Goal: Transaction & Acquisition: Purchase product/service

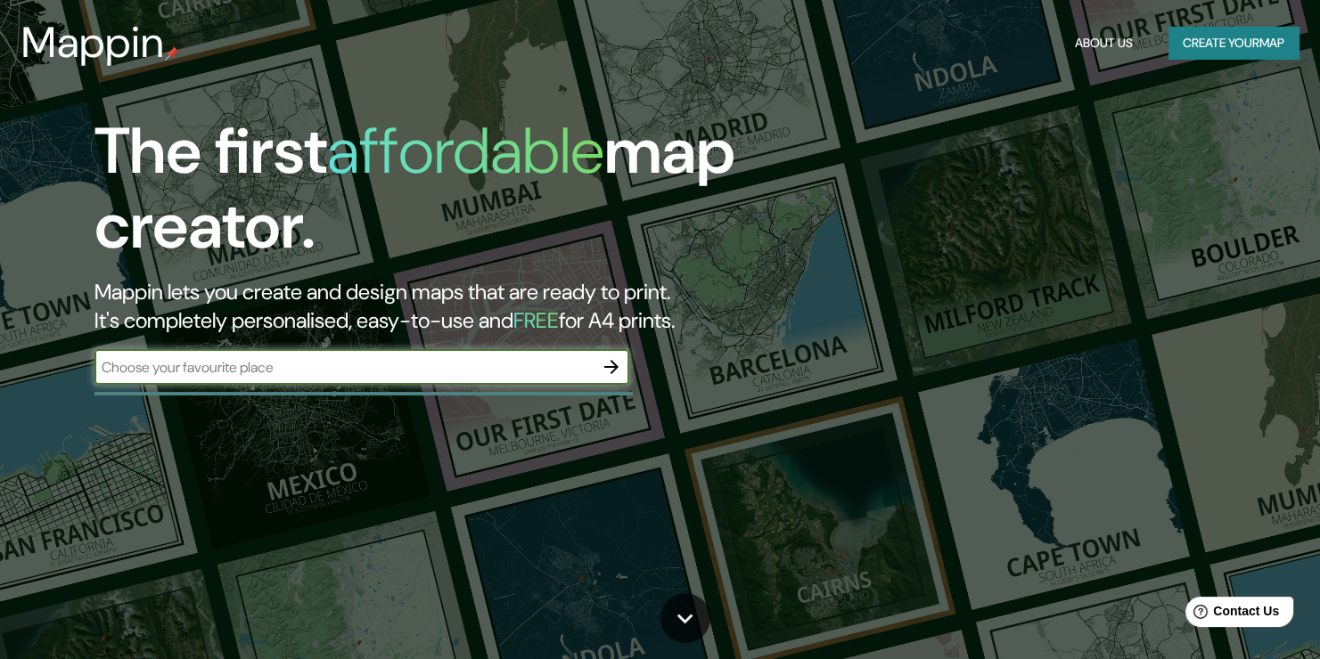
click at [277, 372] on input "text" at bounding box center [343, 367] width 499 height 20
type input "c"
type input "lima"
click at [610, 361] on icon "button" at bounding box center [611, 366] width 21 height 21
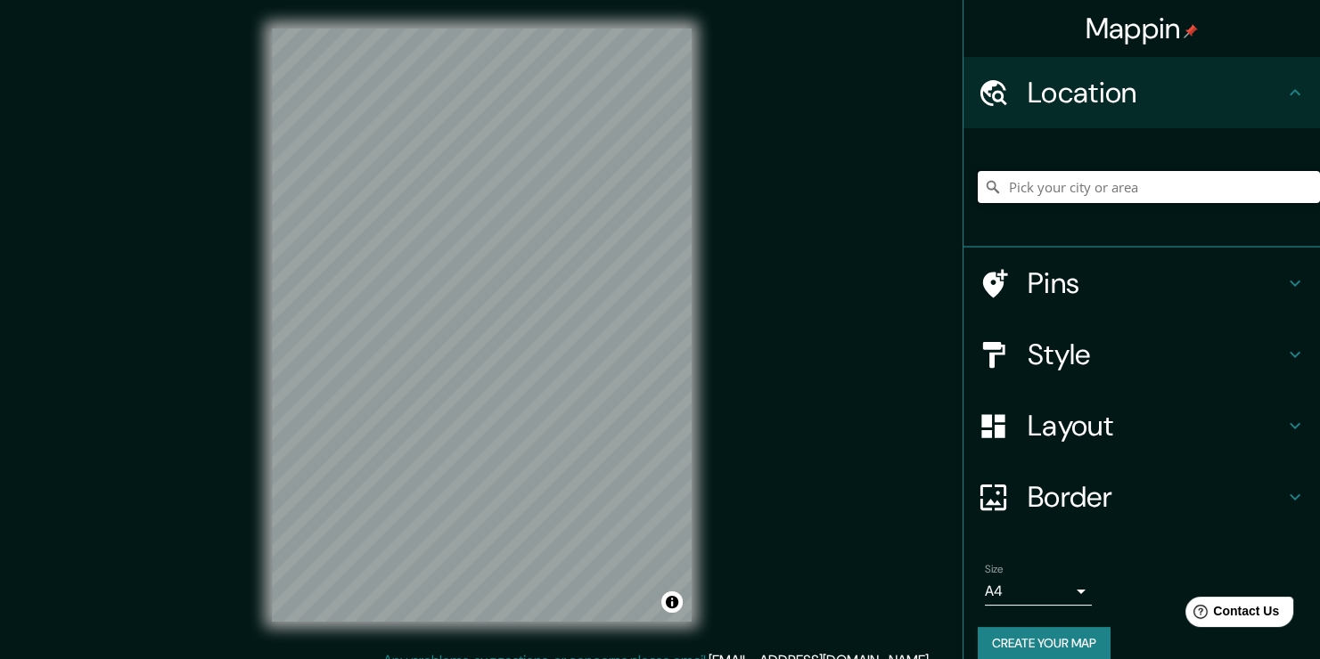
click at [1061, 187] on input "Pick your city or area" at bounding box center [1149, 187] width 342 height 32
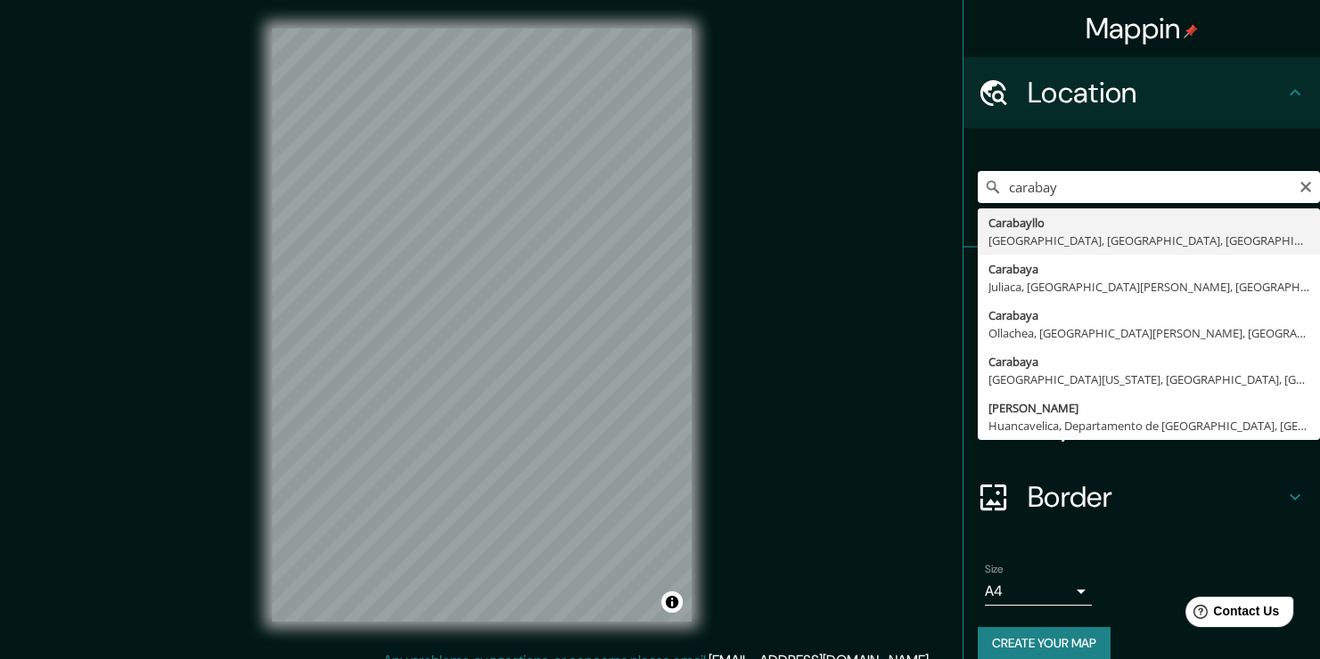
type input "Carabayllo, [GEOGRAPHIC_DATA], [GEOGRAPHIC_DATA], [GEOGRAPHIC_DATA]"
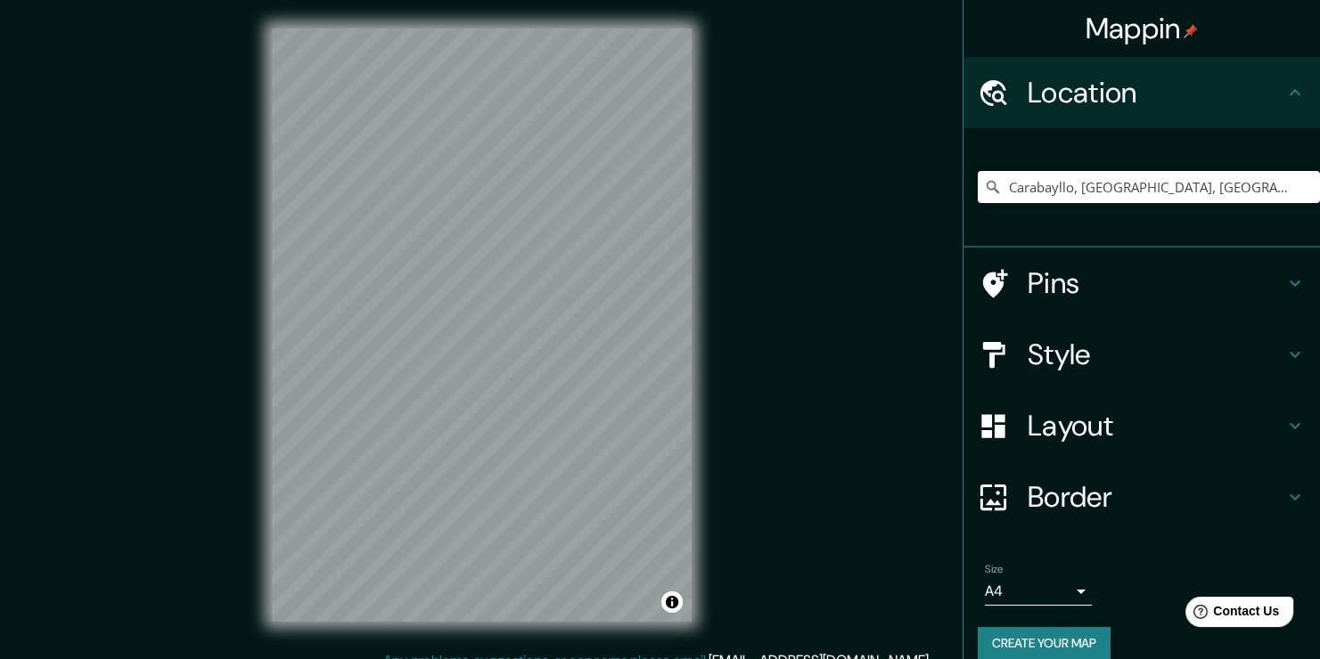
click at [1212, 356] on h4 "Style" at bounding box center [1155, 355] width 257 height 36
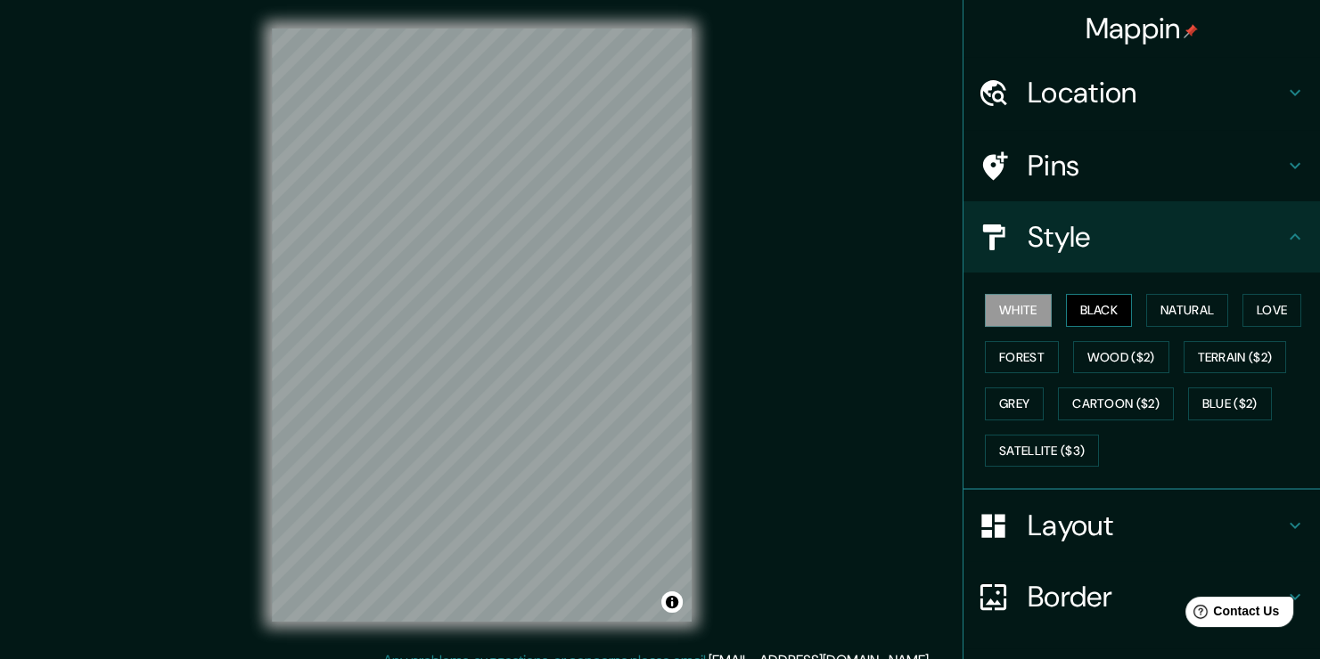
click at [1068, 307] on button "Black" at bounding box center [1099, 310] width 67 height 33
click at [1150, 313] on button "Natural" at bounding box center [1187, 310] width 82 height 33
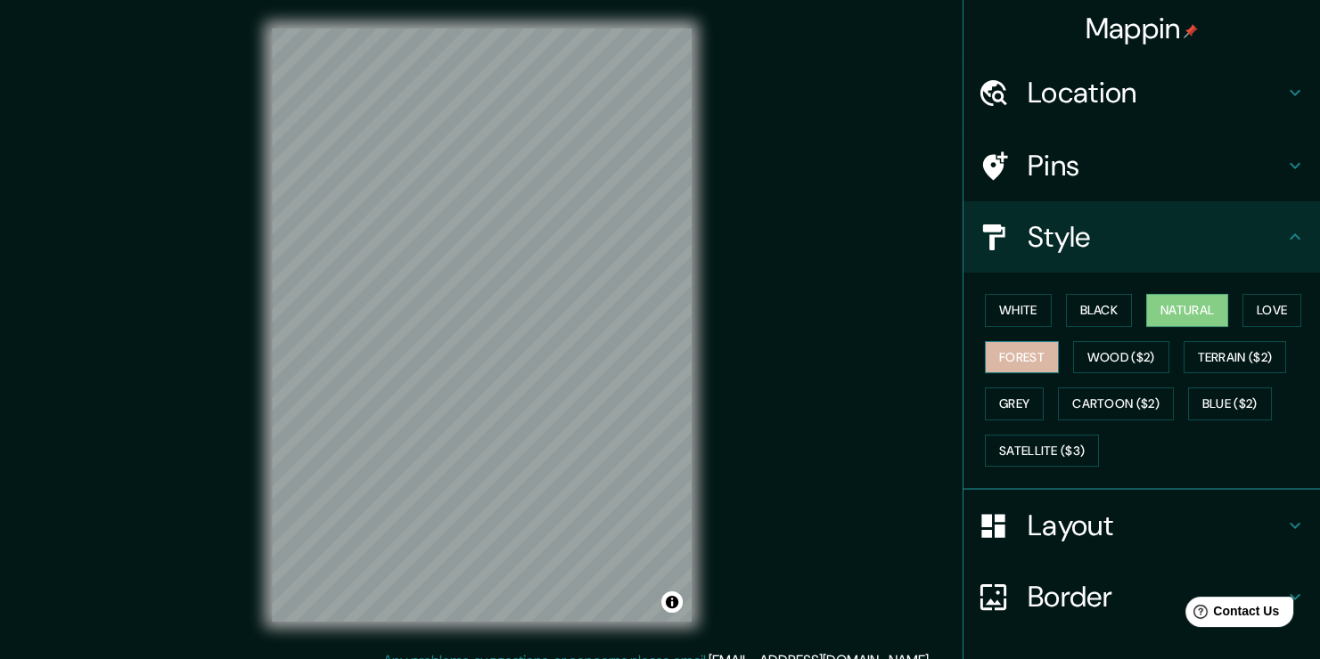
click at [1027, 356] on button "Forest" at bounding box center [1022, 357] width 74 height 33
click at [1087, 348] on button "Wood ($2)" at bounding box center [1121, 357] width 96 height 33
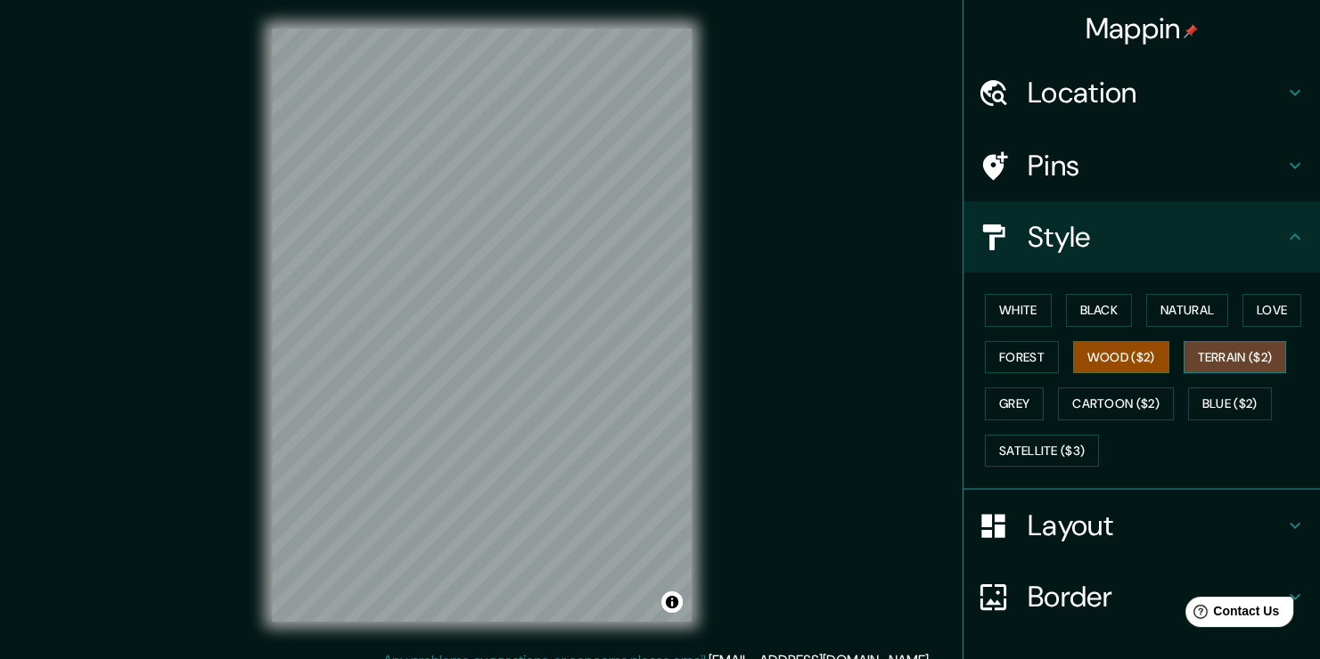
click at [1233, 348] on button "Terrain ($2)" at bounding box center [1234, 357] width 103 height 33
click at [1017, 403] on button "Grey" at bounding box center [1014, 404] width 59 height 33
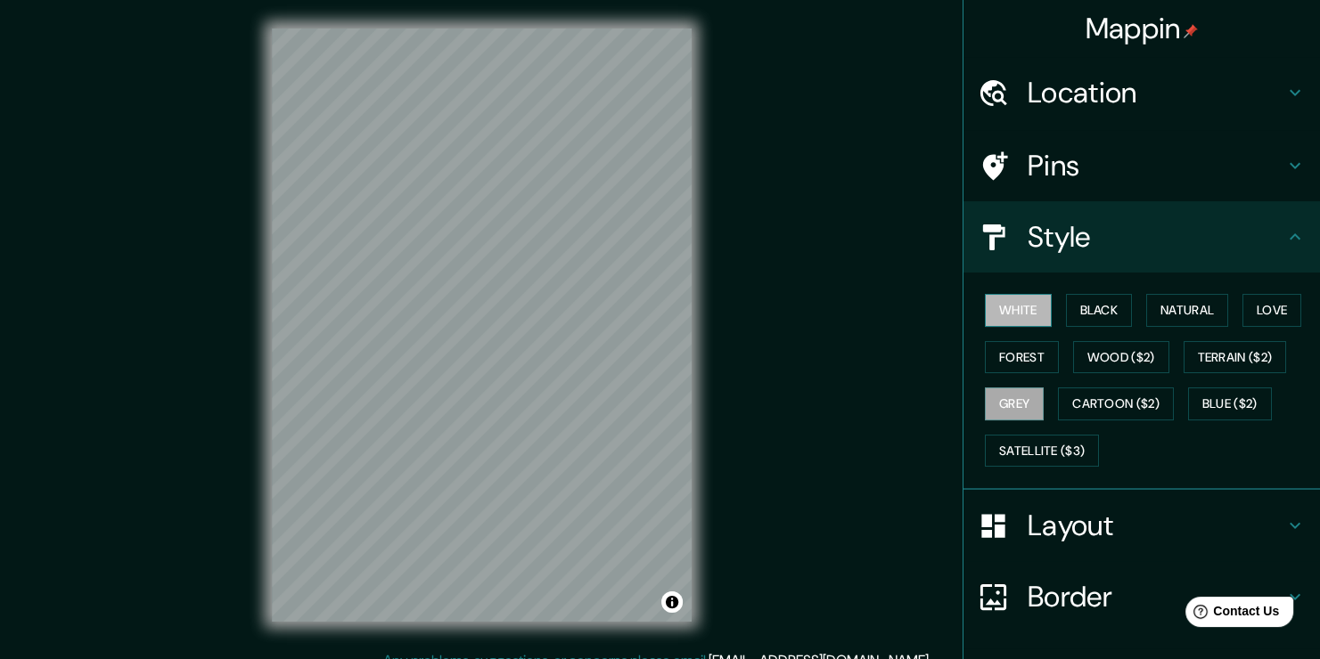
click at [1006, 299] on button "White" at bounding box center [1018, 310] width 67 height 33
click at [1110, 317] on button "Black" at bounding box center [1099, 310] width 67 height 33
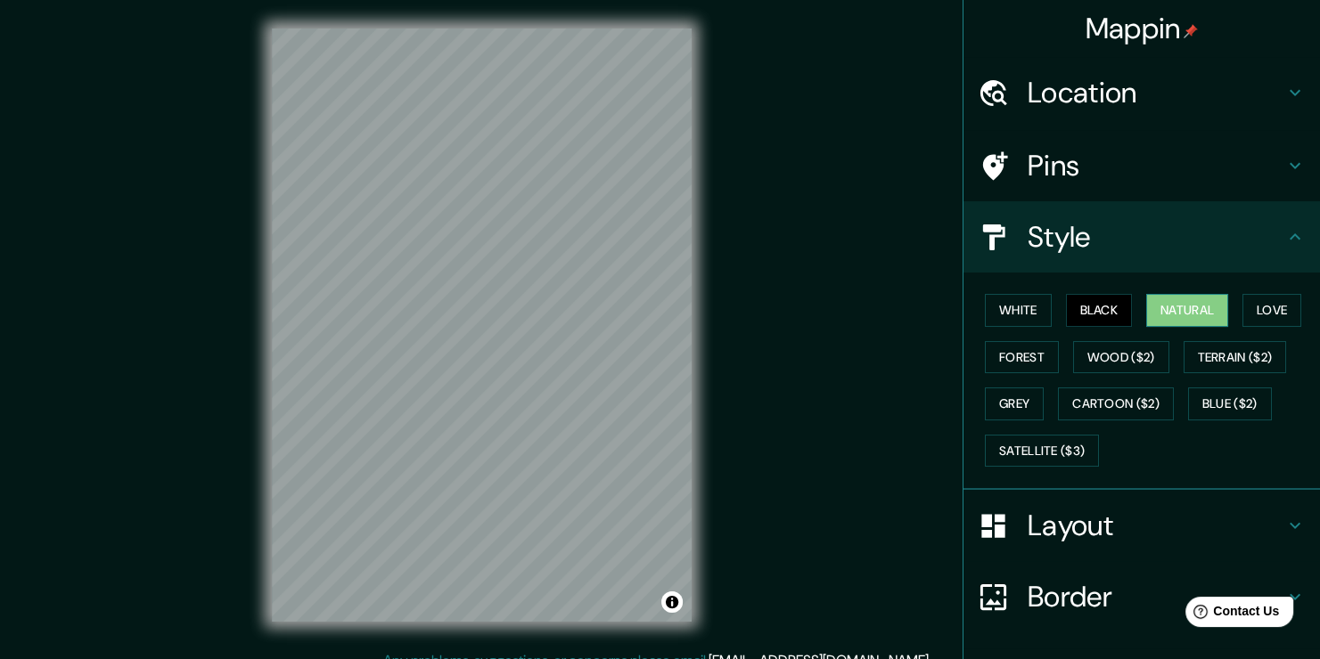
click at [1178, 303] on button "Natural" at bounding box center [1187, 310] width 82 height 33
click at [1242, 299] on button "Love" at bounding box center [1271, 310] width 59 height 33
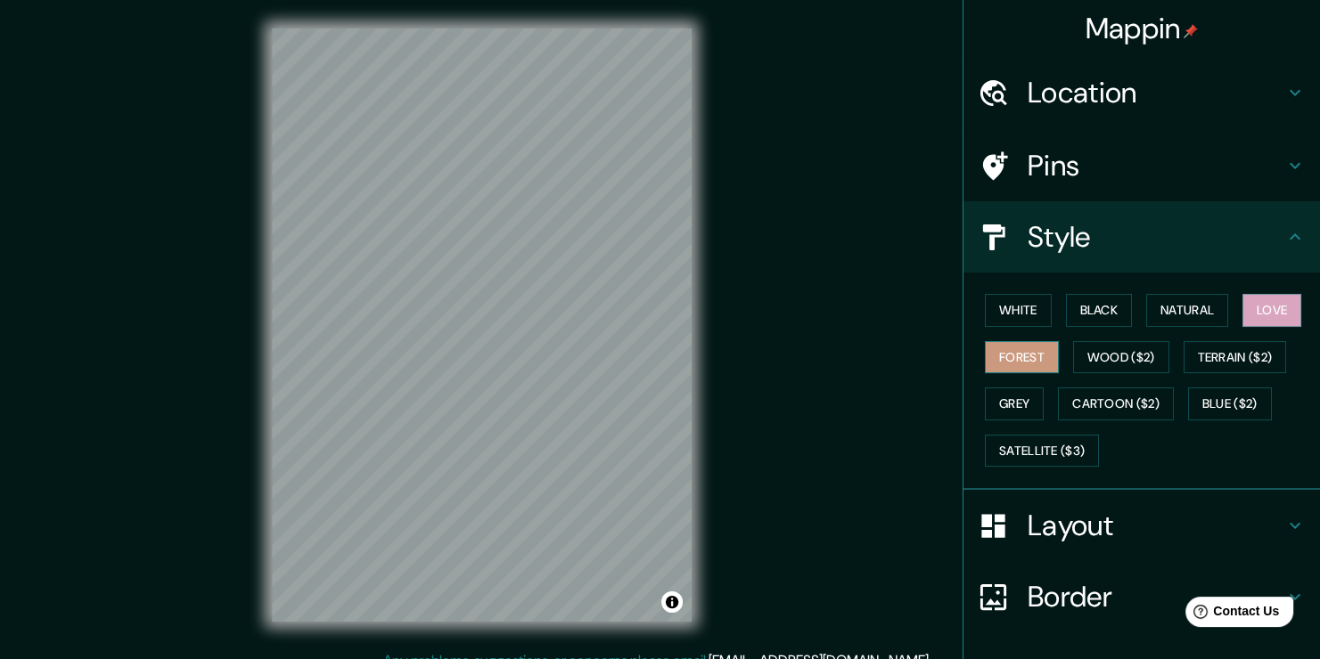
click at [1023, 364] on button "Forest" at bounding box center [1022, 357] width 74 height 33
click at [1098, 349] on button "Wood ($2)" at bounding box center [1121, 357] width 96 height 33
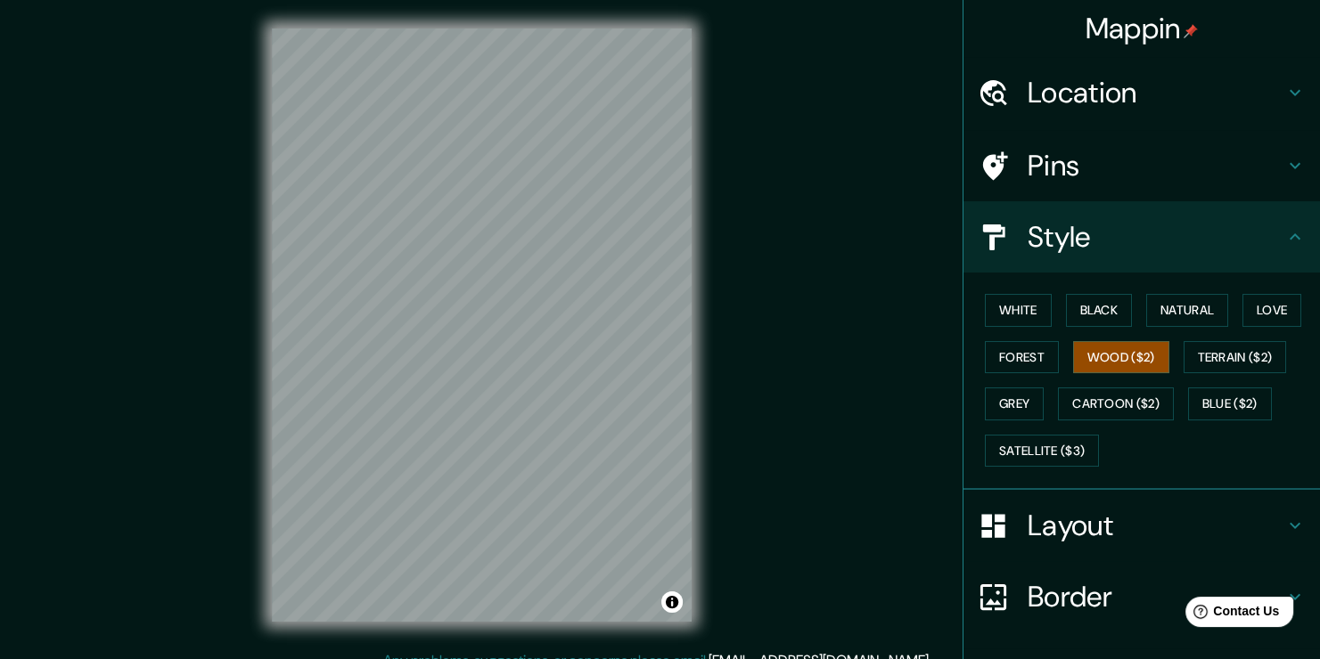
click at [1127, 518] on h4 "Layout" at bounding box center [1155, 526] width 257 height 36
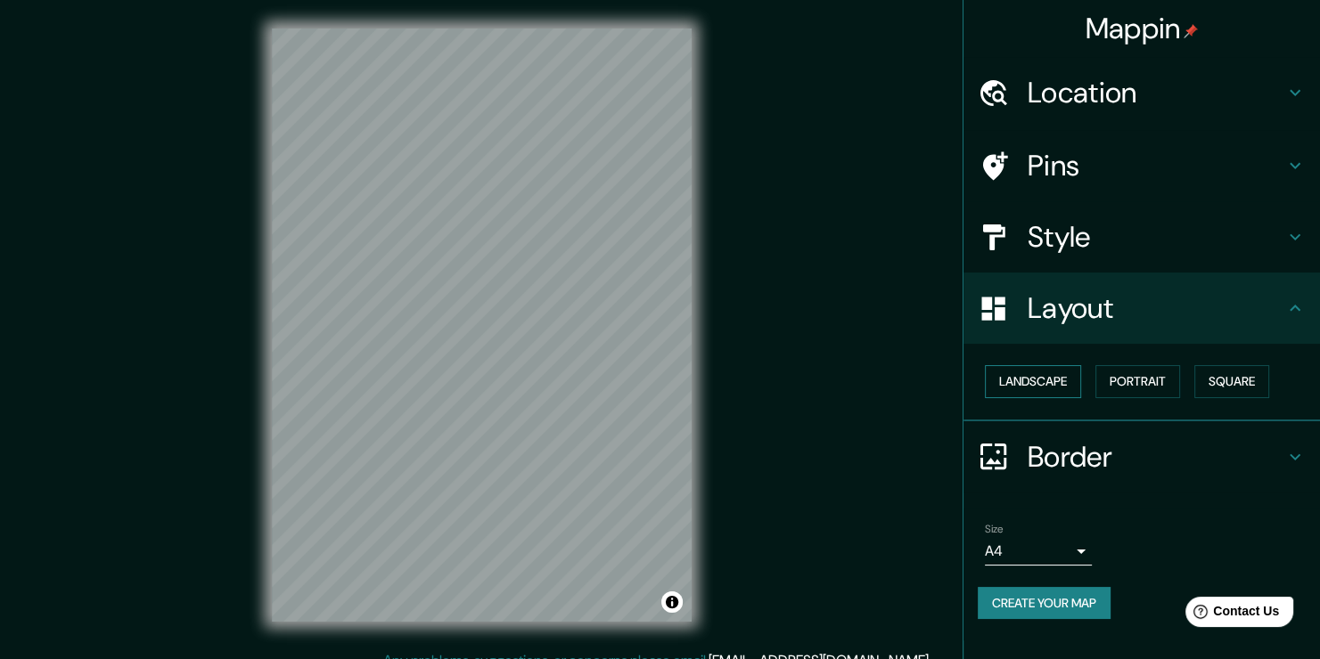
click at [1027, 393] on button "Landscape" at bounding box center [1033, 381] width 96 height 33
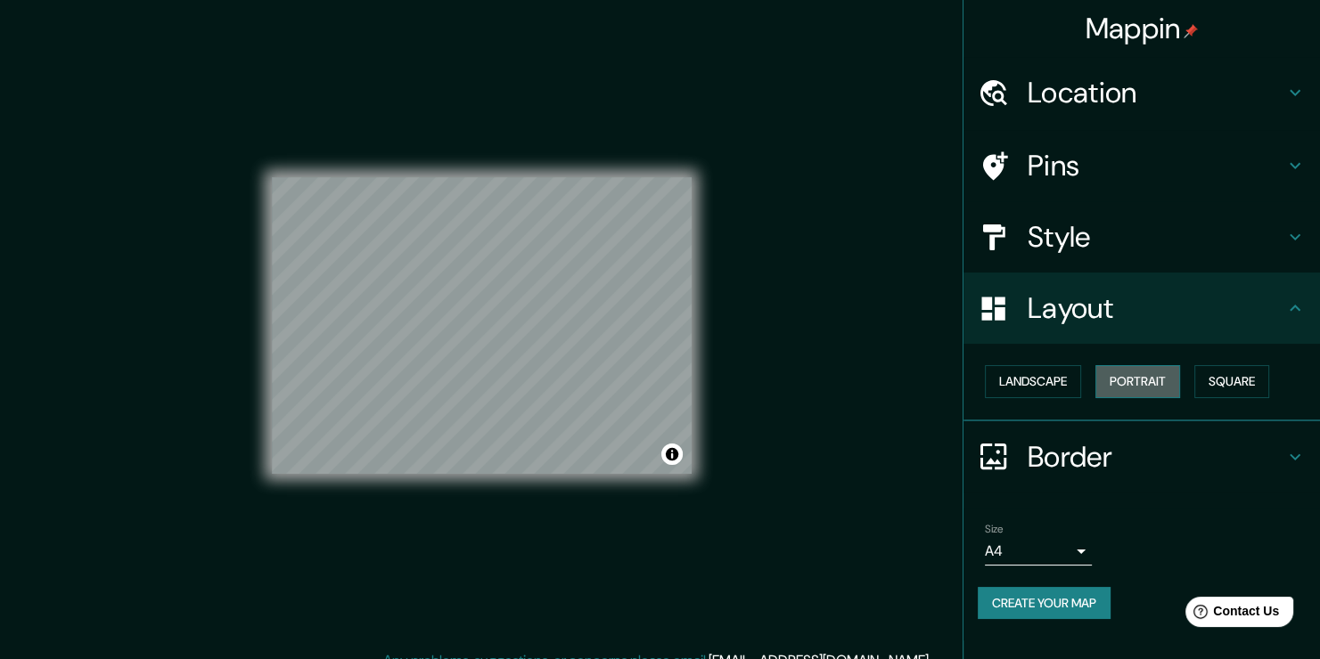
click at [1129, 382] on button "Portrait" at bounding box center [1137, 381] width 85 height 33
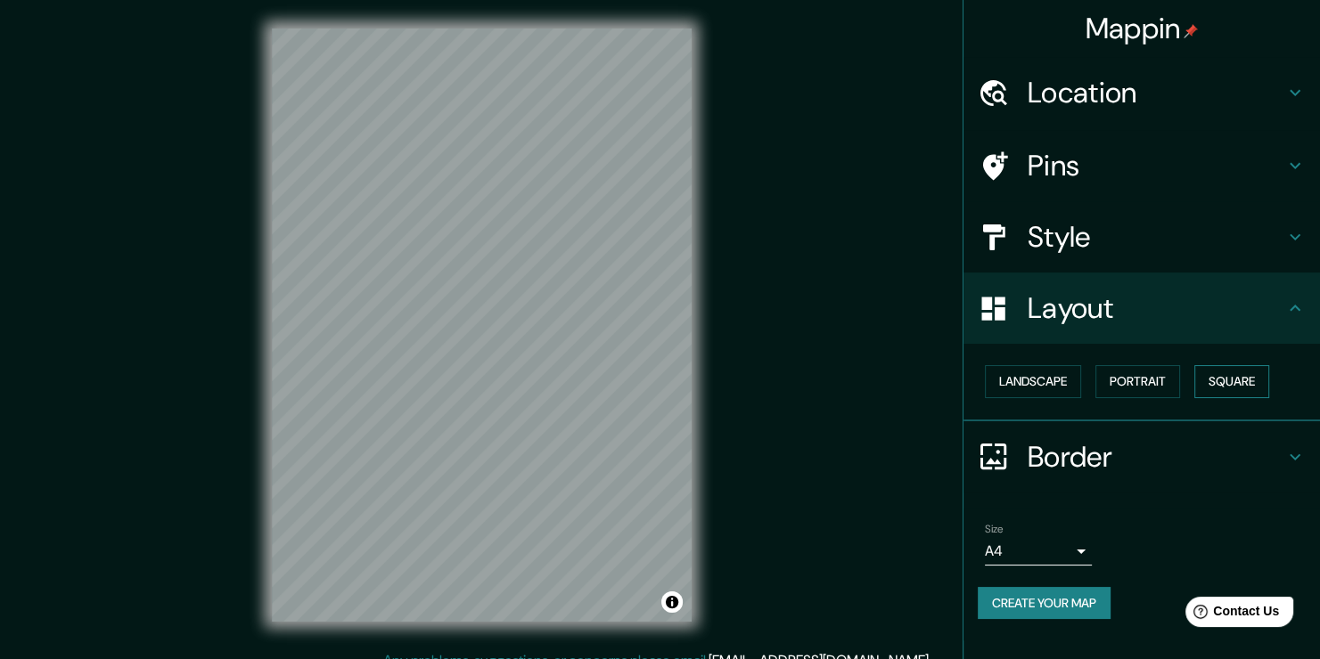
click at [1254, 373] on button "Square" at bounding box center [1231, 381] width 75 height 33
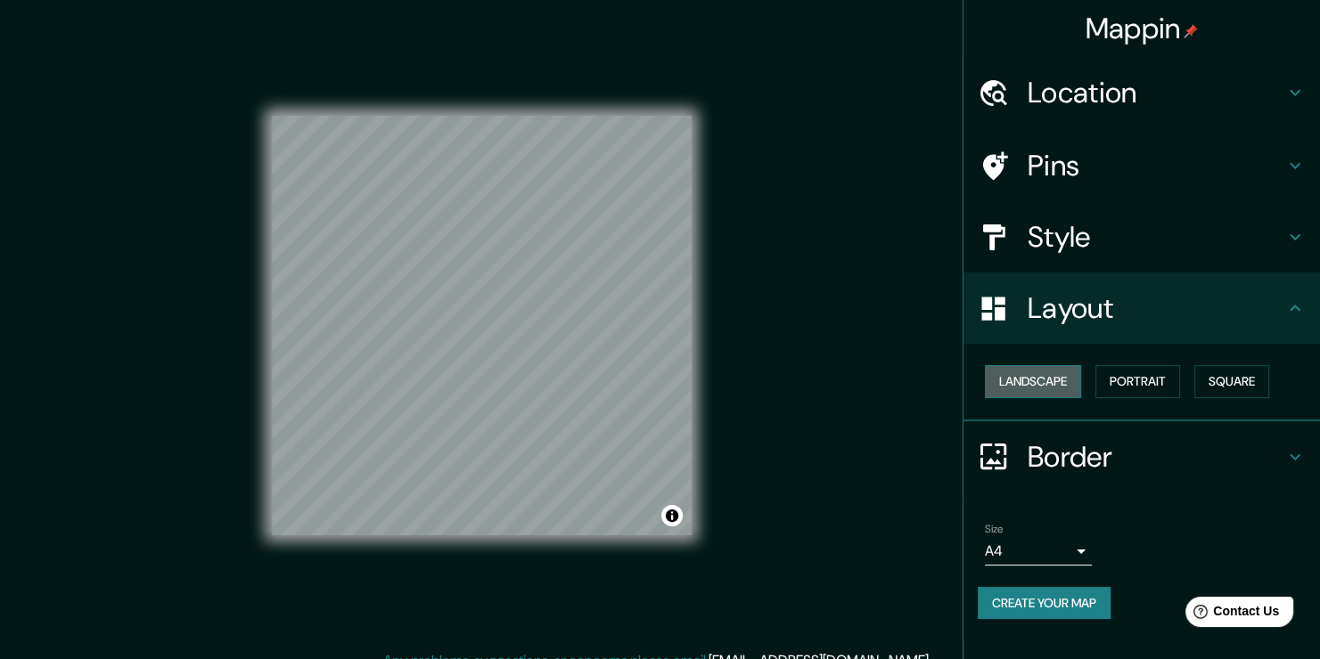
click at [1047, 381] on button "Landscape" at bounding box center [1033, 381] width 96 height 33
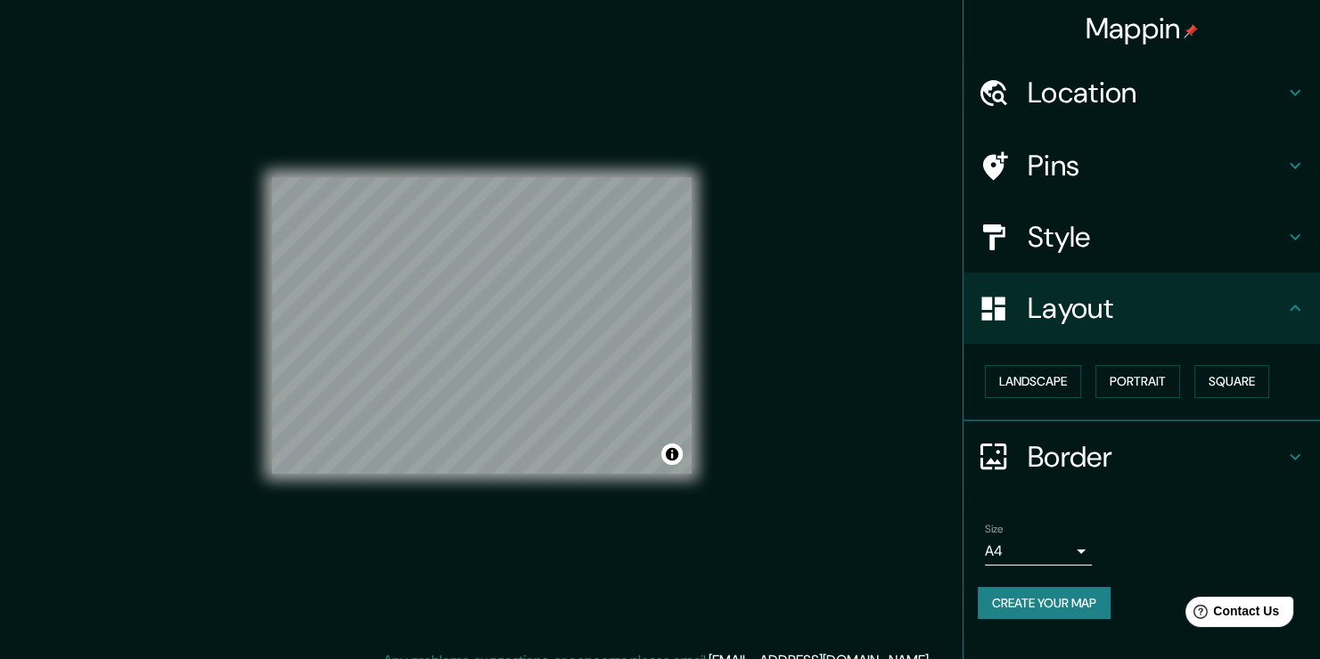
click at [1083, 374] on div "Landscape [GEOGRAPHIC_DATA]" at bounding box center [1149, 381] width 342 height 47
click at [1119, 378] on button "Portrait" at bounding box center [1137, 381] width 85 height 33
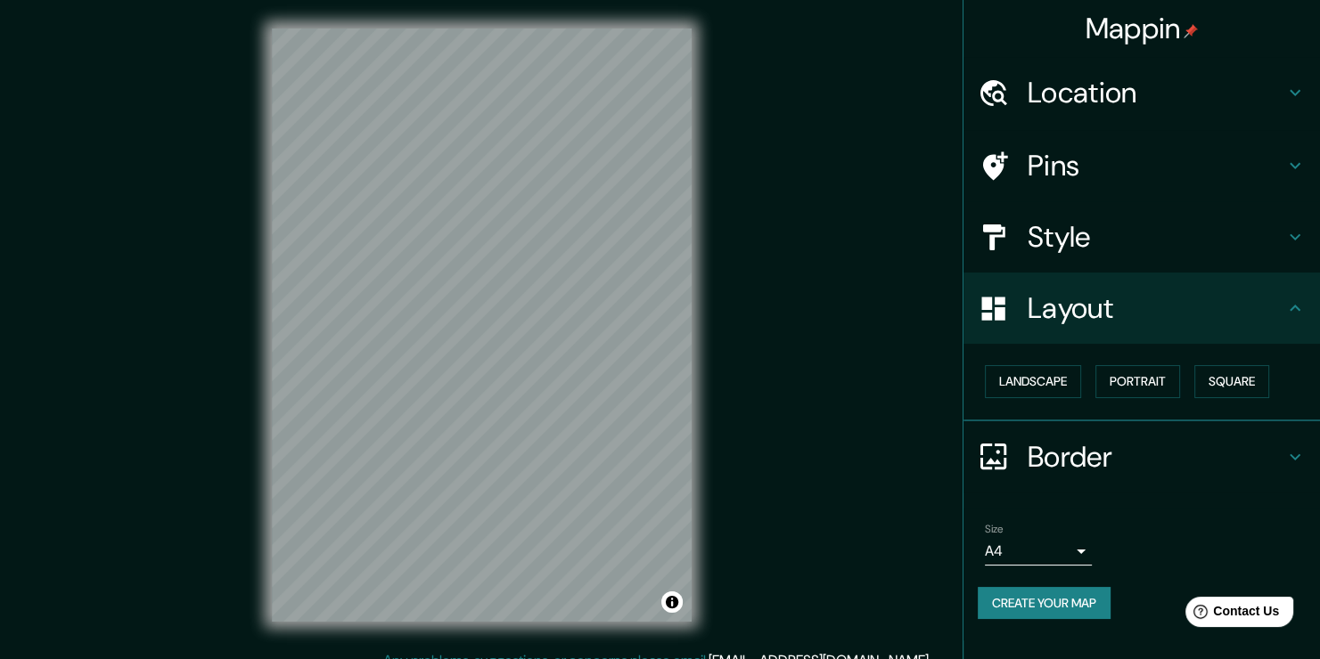
click at [1085, 150] on h4 "Pins" at bounding box center [1155, 166] width 257 height 36
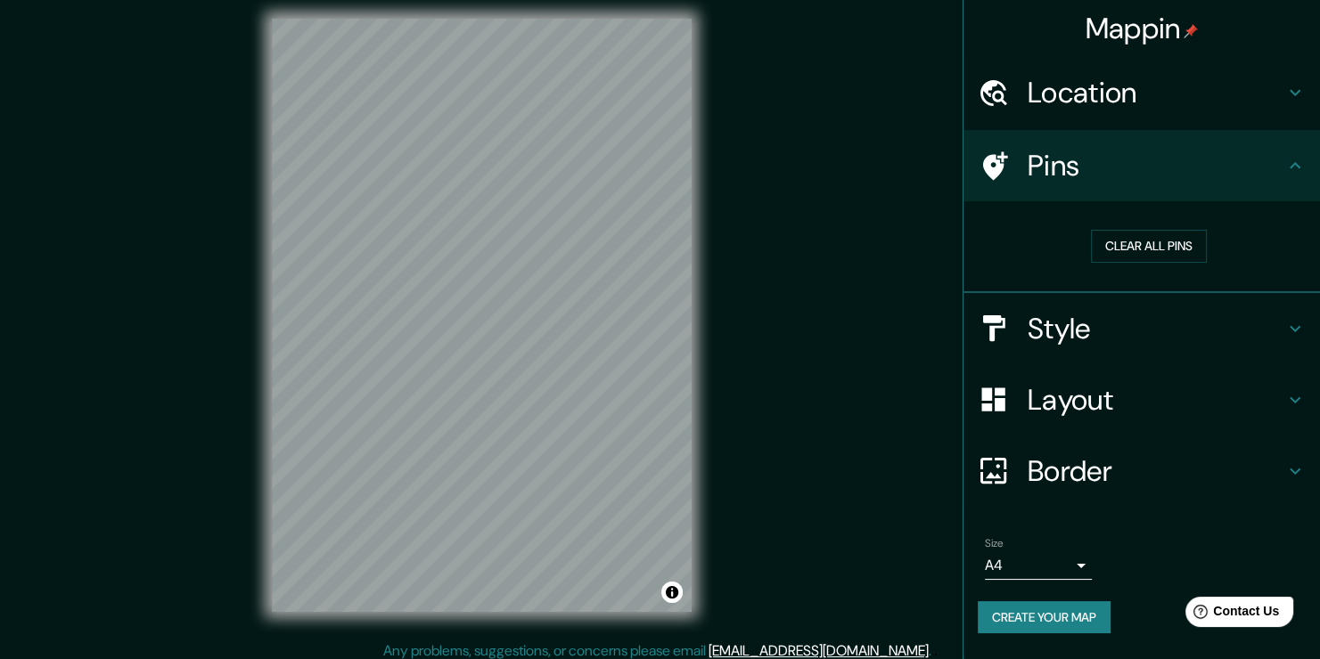
scroll to position [20, 0]
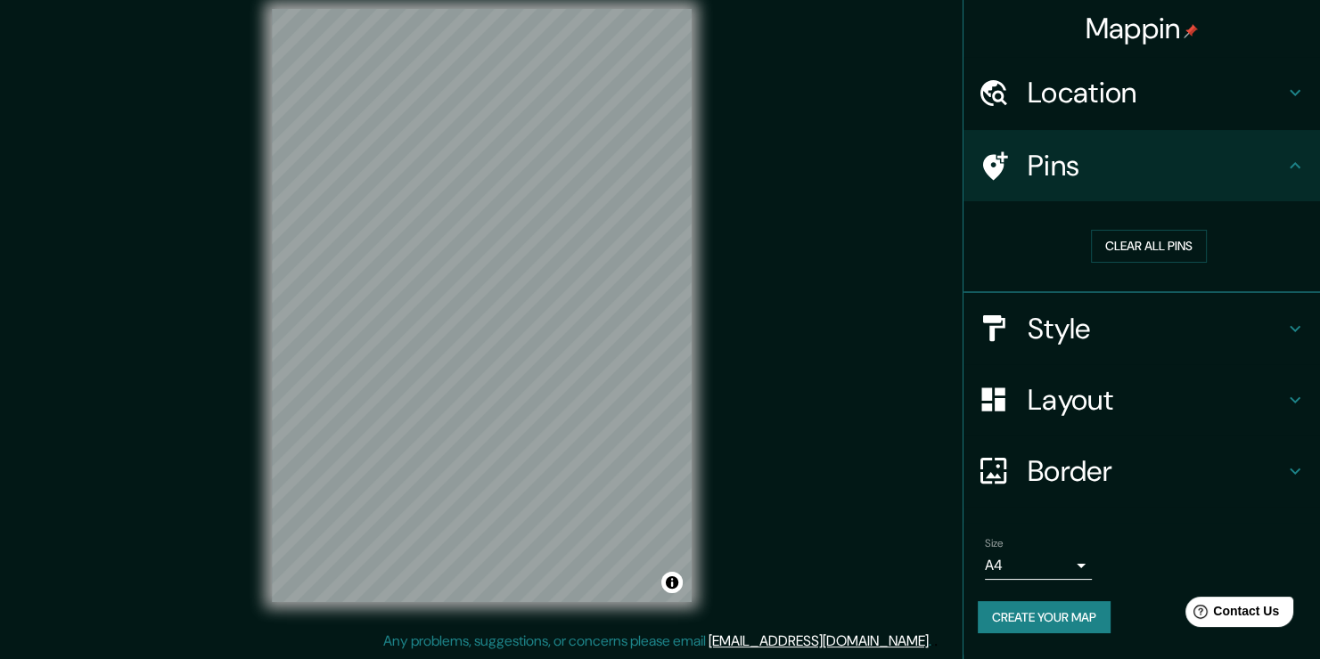
click at [1227, 456] on h4 "Border" at bounding box center [1155, 472] width 257 height 36
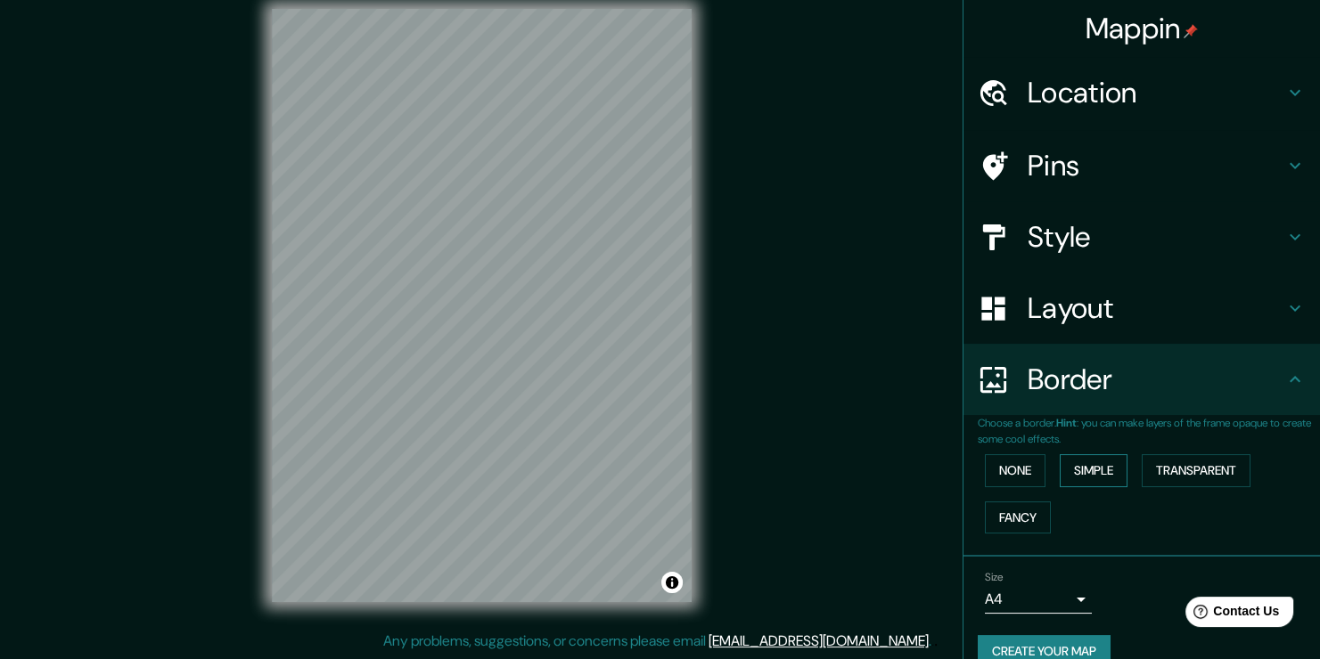
click at [1070, 468] on button "Simple" at bounding box center [1094, 470] width 68 height 33
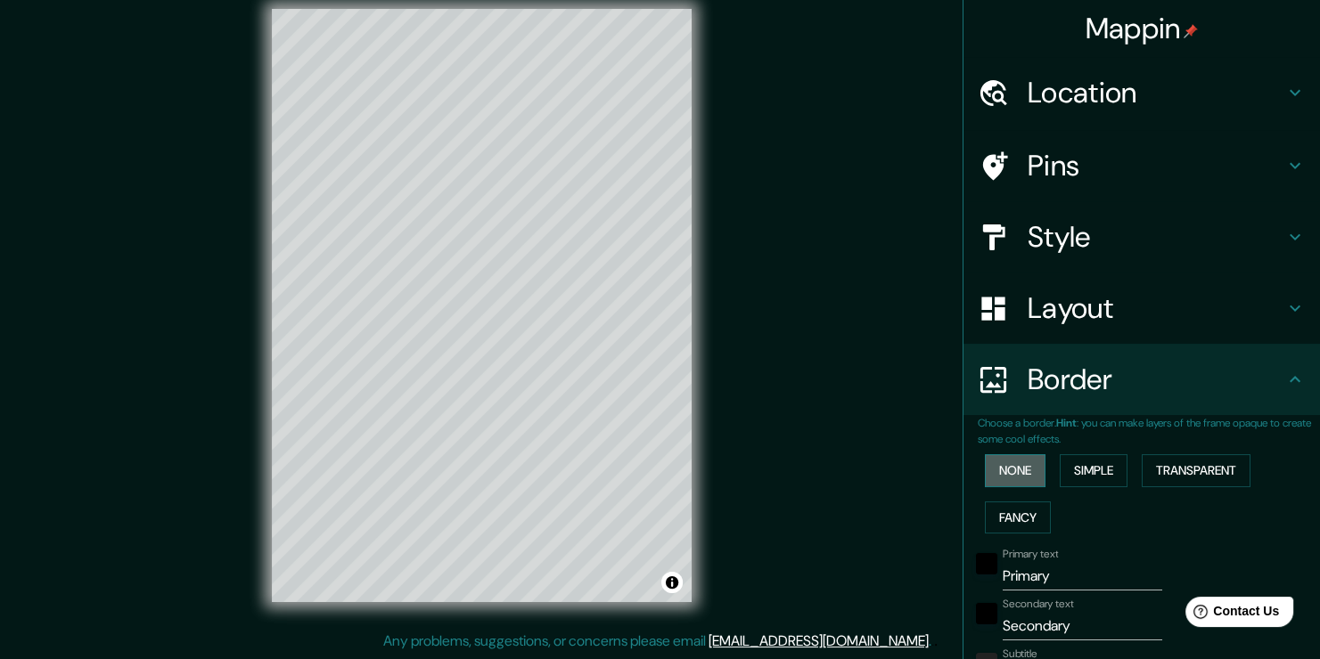
click at [997, 478] on button "None" at bounding box center [1015, 470] width 61 height 33
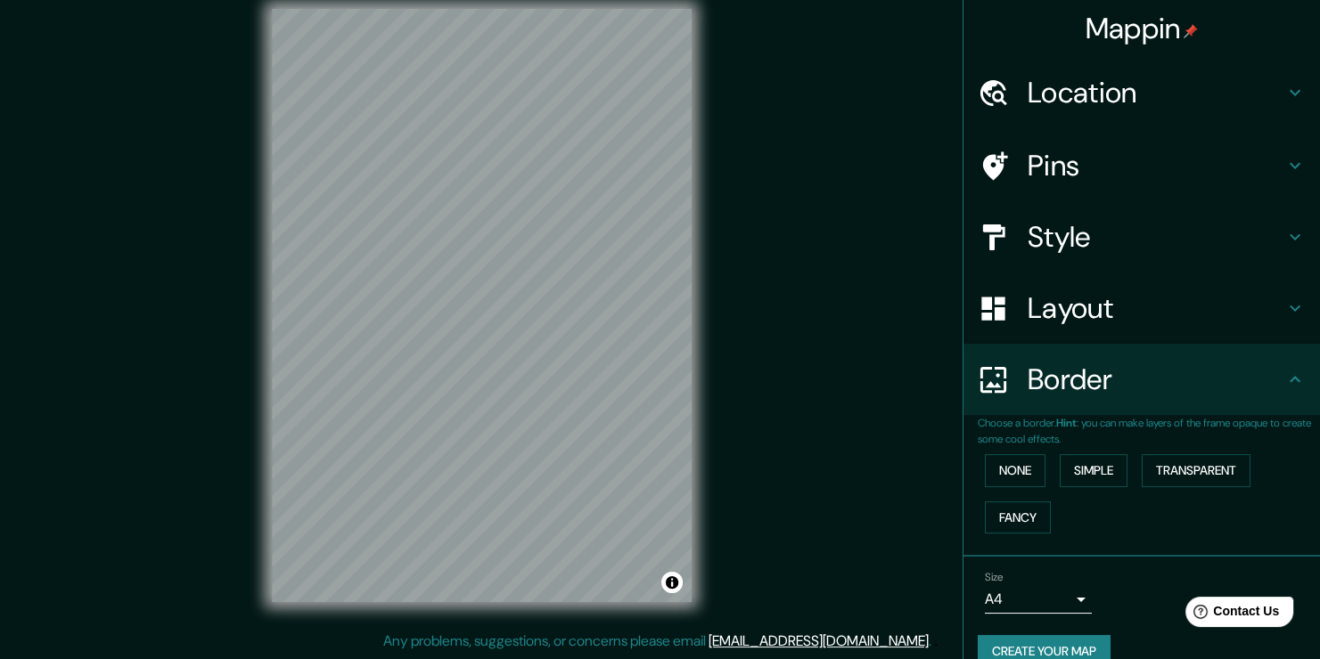
click at [1172, 94] on h4 "Location" at bounding box center [1155, 93] width 257 height 36
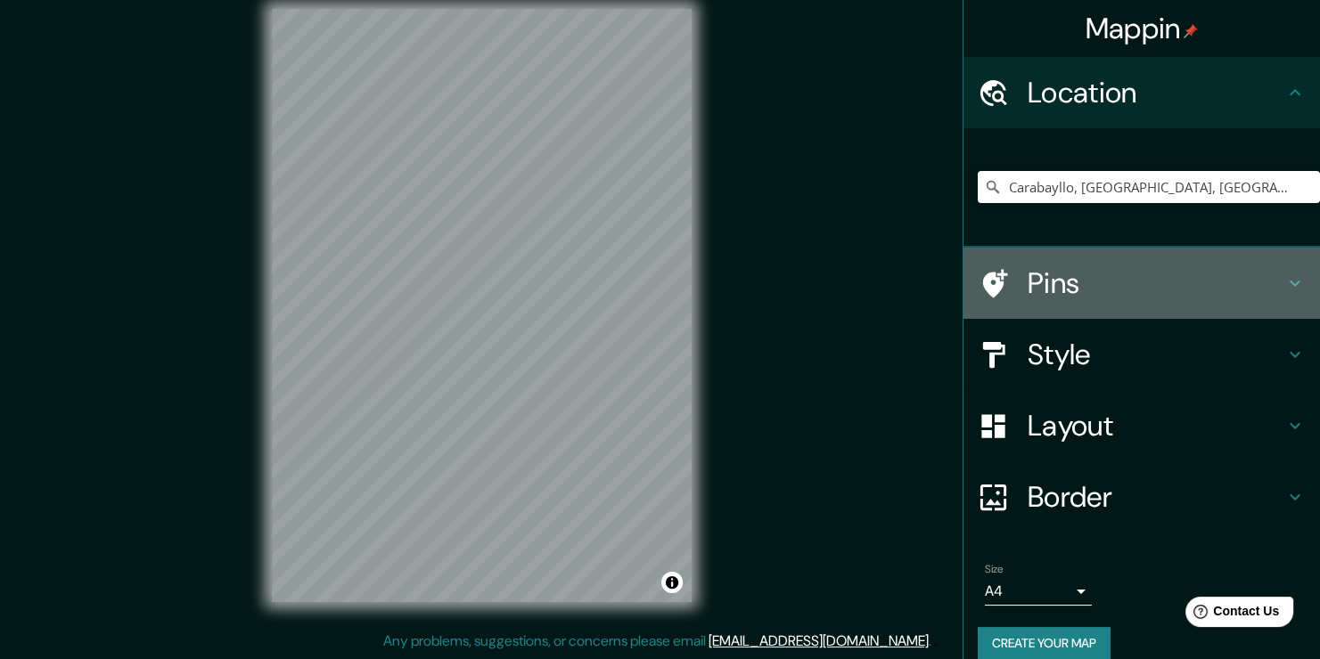
click at [1068, 299] on h4 "Pins" at bounding box center [1155, 284] width 257 height 36
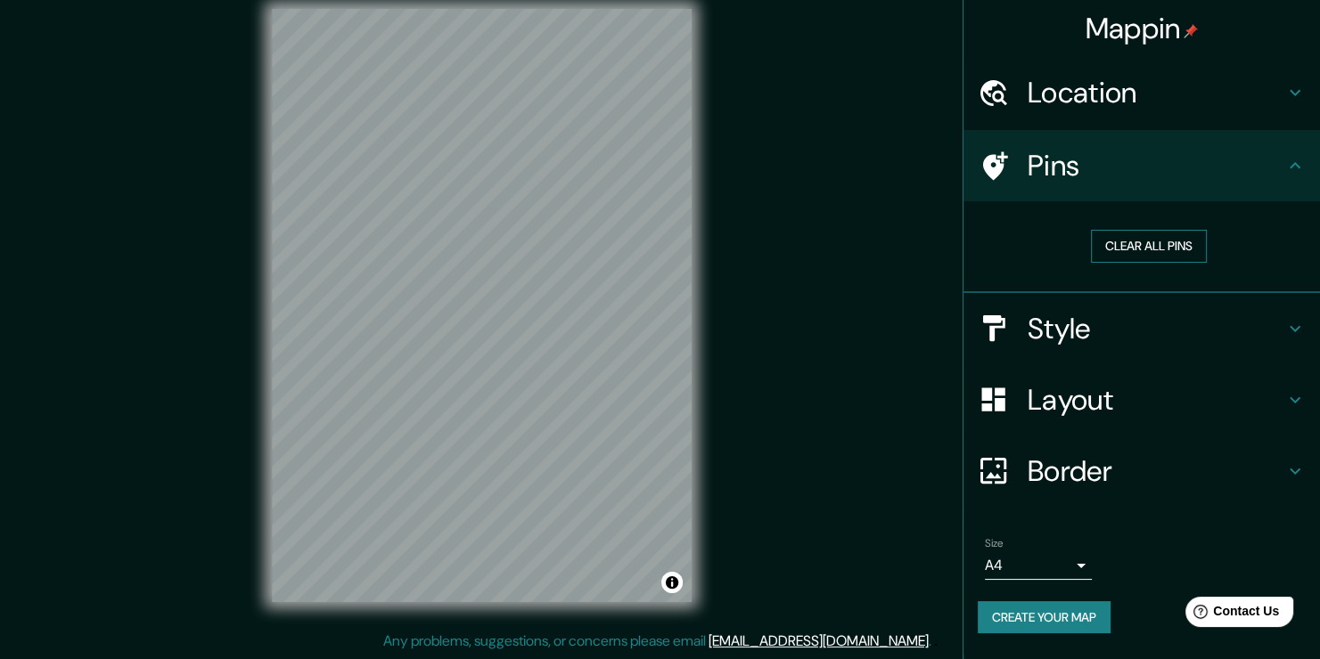
click at [1169, 248] on button "Clear all pins" at bounding box center [1149, 246] width 116 height 33
click at [1079, 555] on body "Mappin Location [GEOGRAPHIC_DATA], [GEOGRAPHIC_DATA], [GEOGRAPHIC_DATA], [GEOGR…" at bounding box center [660, 309] width 1320 height 659
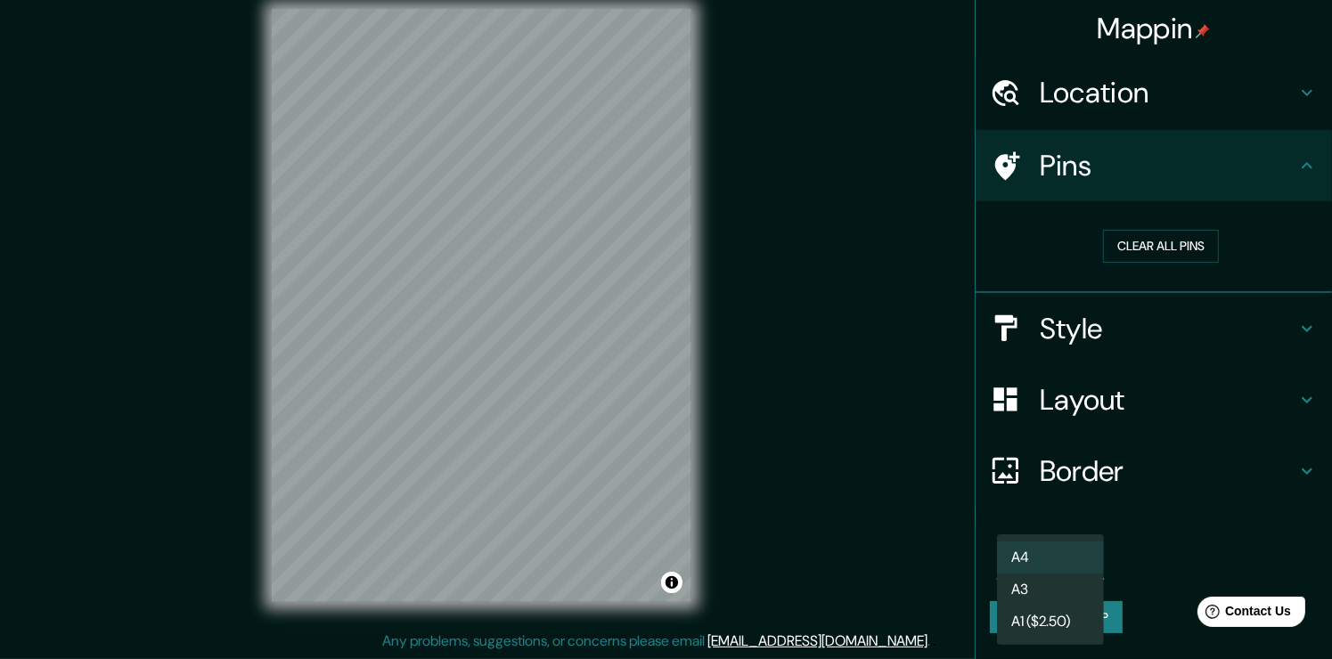
click at [1133, 544] on div at bounding box center [666, 329] width 1332 height 659
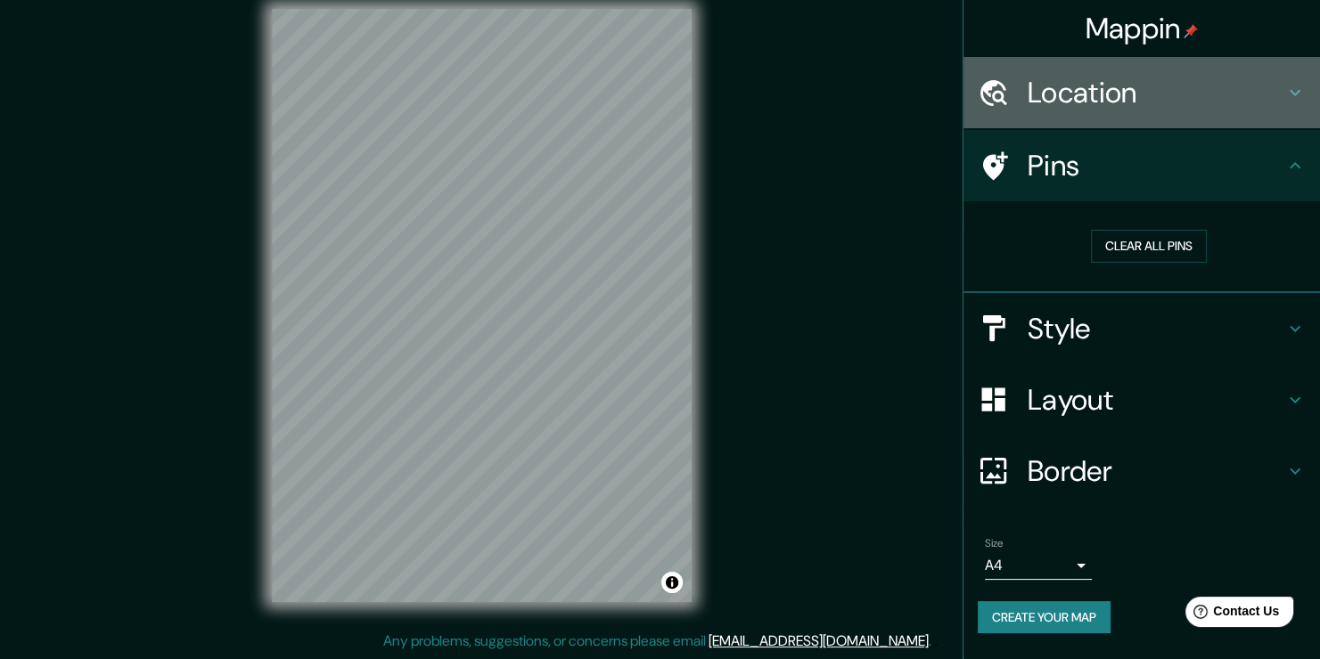
click at [1256, 79] on h4 "Location" at bounding box center [1155, 93] width 257 height 36
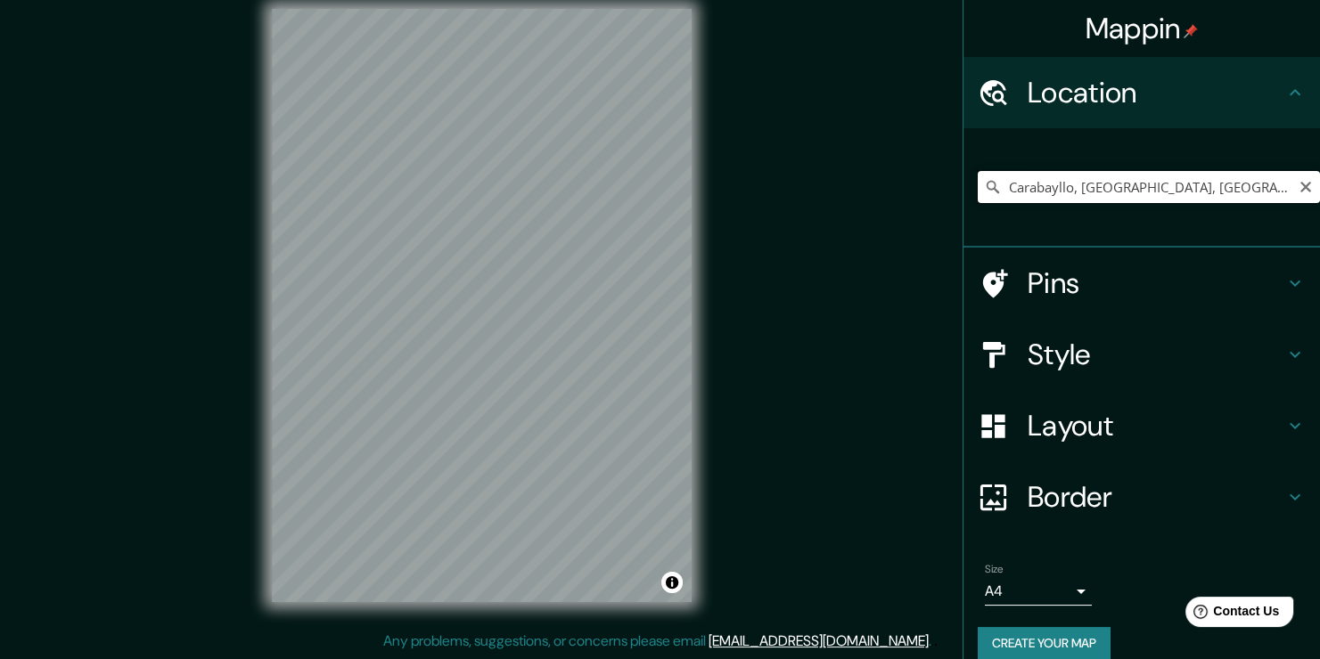
click at [1076, 192] on input "Carabayllo, [GEOGRAPHIC_DATA], [GEOGRAPHIC_DATA], [GEOGRAPHIC_DATA]" at bounding box center [1149, 187] width 342 height 32
drag, startPoint x: 1277, startPoint y: 185, endPoint x: 1296, endPoint y: 183, distance: 18.9
click at [1286, 185] on div "Carabayllo, [GEOGRAPHIC_DATA], [GEOGRAPHIC_DATA], [GEOGRAPHIC_DATA]" at bounding box center [1149, 187] width 342 height 32
click at [1300, 183] on icon "Clear" at bounding box center [1305, 187] width 11 height 11
click at [1279, 189] on input "Carabamba, Departamento de [GEOGRAPHIC_DATA], [GEOGRAPHIC_DATA]" at bounding box center [1149, 187] width 342 height 32
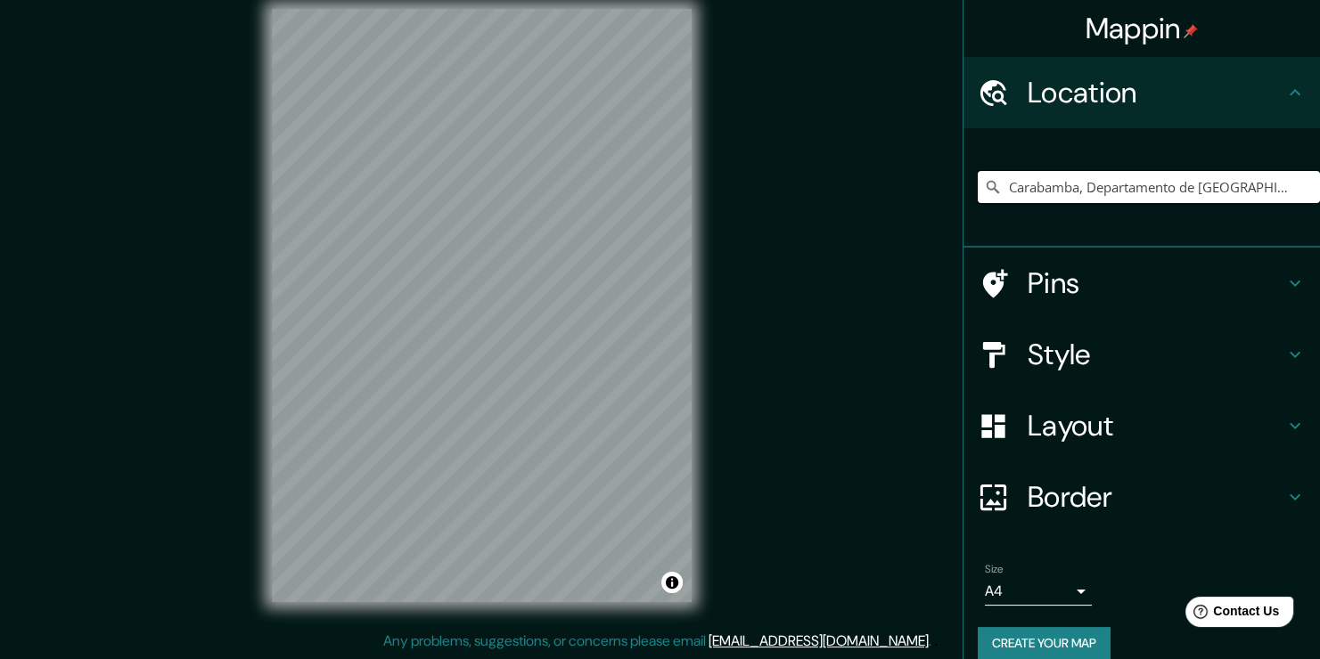
scroll to position [0, 19]
drag, startPoint x: 1279, startPoint y: 189, endPoint x: 882, endPoint y: 225, distance: 398.2
click at [883, 225] on div "Mappin Location [GEOGRAPHIC_DATA], [GEOGRAPHIC_DATA], [GEOGRAPHIC_DATA] [GEOGRA…" at bounding box center [660, 319] width 1320 height 679
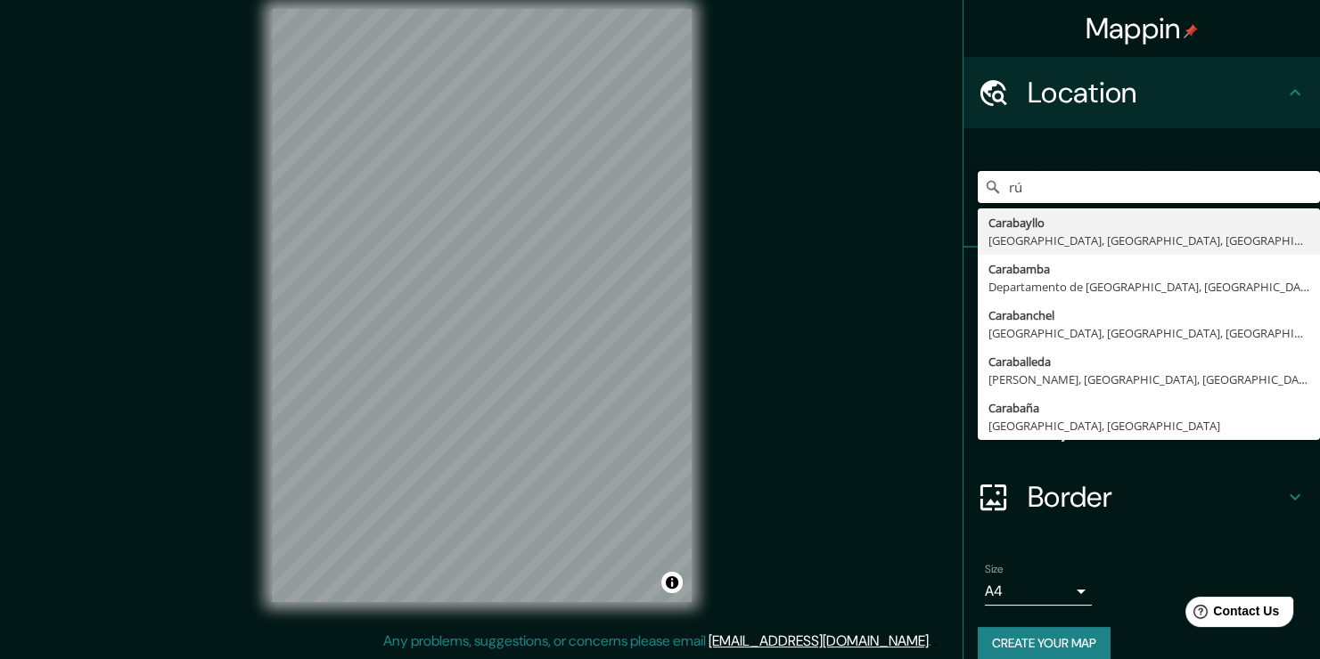
type input "r"
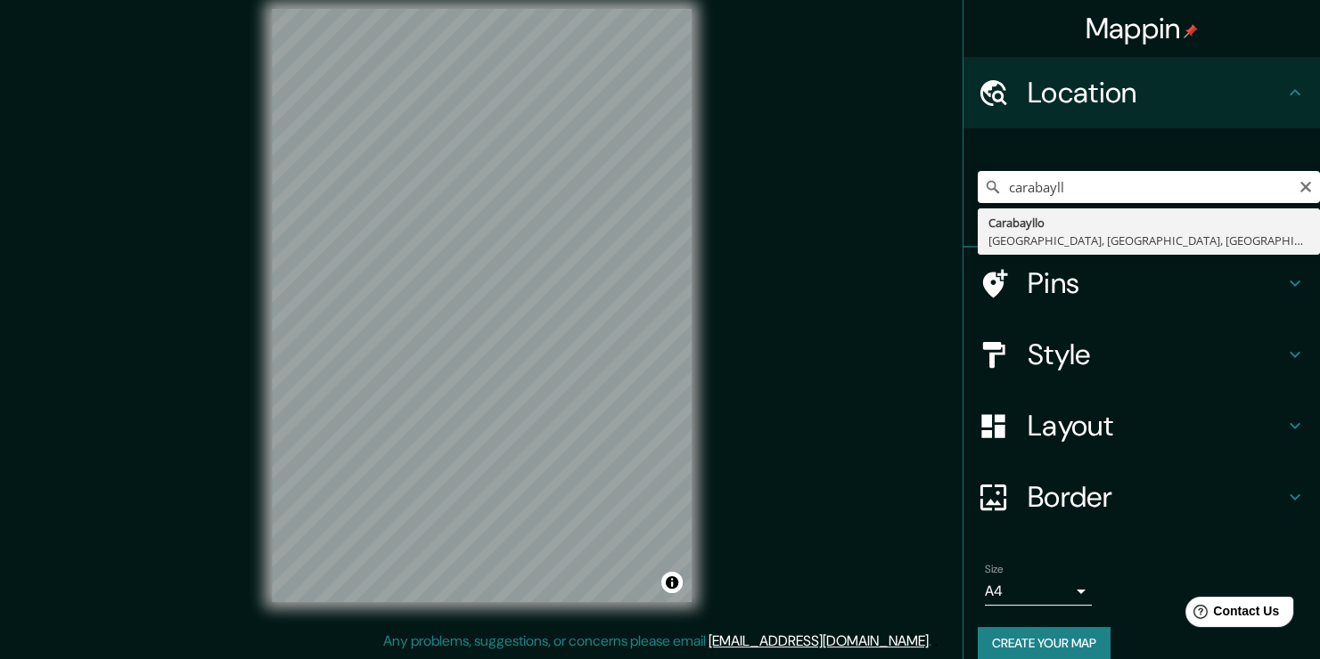
type input "Carabayllo, [GEOGRAPHIC_DATA], [GEOGRAPHIC_DATA], [GEOGRAPHIC_DATA]"
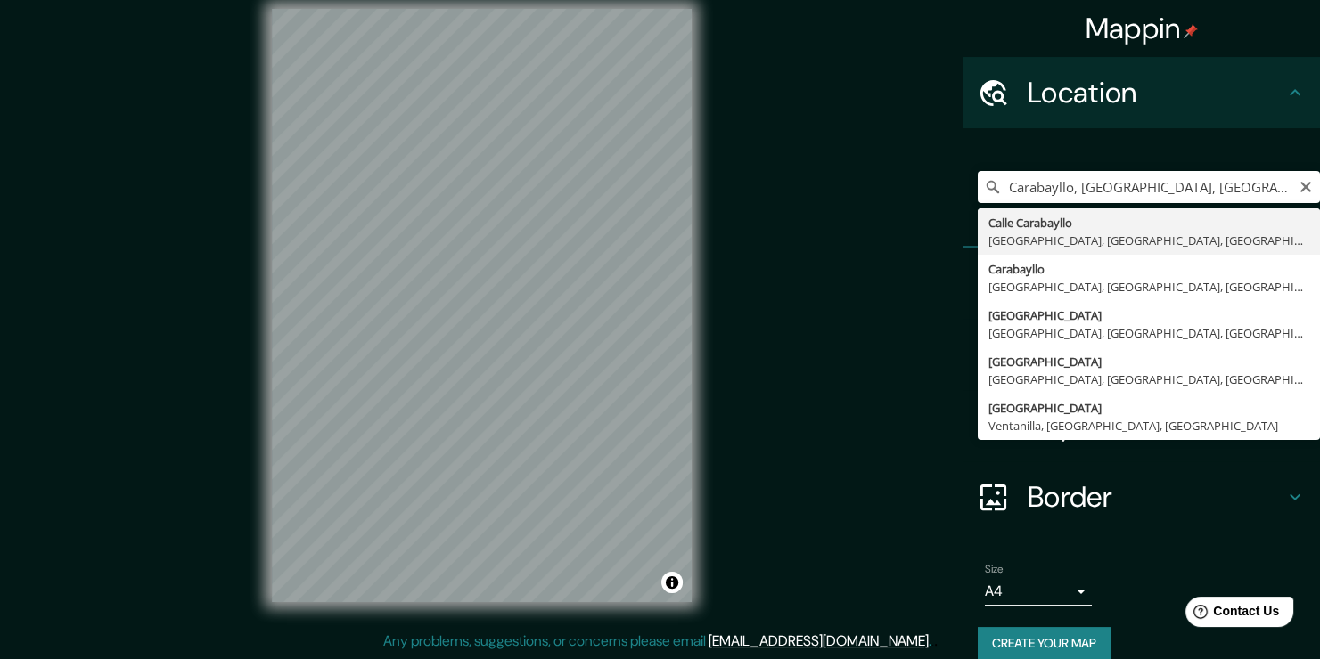
click at [872, 336] on div "Mappin Location [GEOGRAPHIC_DATA], [GEOGRAPHIC_DATA], [GEOGRAPHIC_DATA], [GEOGR…" at bounding box center [660, 319] width 1320 height 679
